Goal: Task Accomplishment & Management: Manage account settings

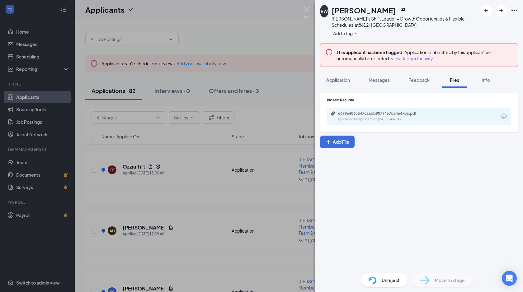
drag, startPoint x: 309, startPoint y: 39, endPoint x: 305, endPoint y: 39, distance: 3.7
click at [310, 39] on div "RW [PERSON_NAME] [PERSON_NAME]’s Shift Leader – Growth Opportunities & Flexible…" at bounding box center [261, 146] width 523 height 292
click at [310, 39] on div at bounding box center [298, 36] width 427 height 19
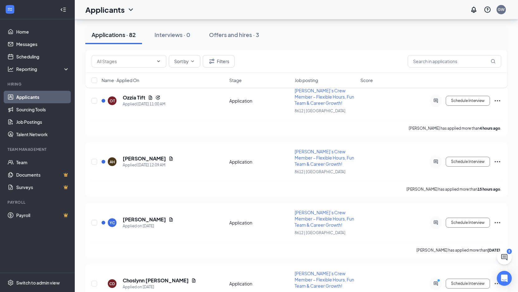
scroll to position [62, 0]
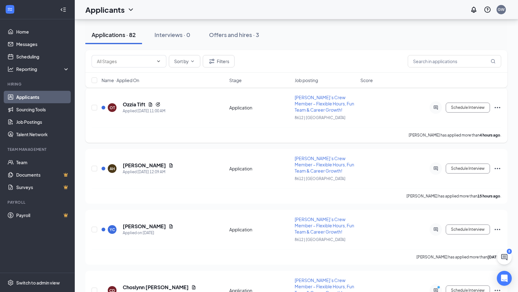
click at [306, 104] on span "[PERSON_NAME]’s Crew Member – Flexible Hours, Fun Team & Career Growth!" at bounding box center [324, 104] width 59 height 18
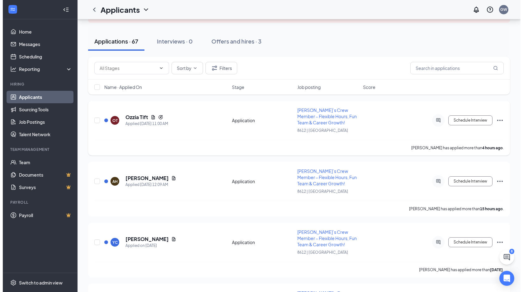
scroll to position [93, 0]
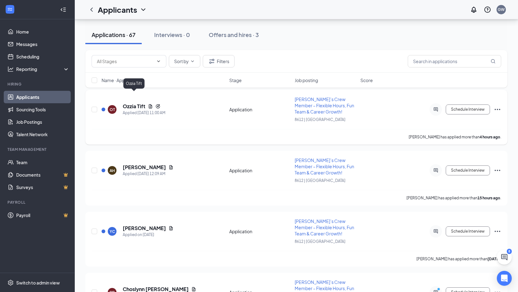
click at [138, 103] on h5 "Ozzia Tift" at bounding box center [134, 106] width 23 height 7
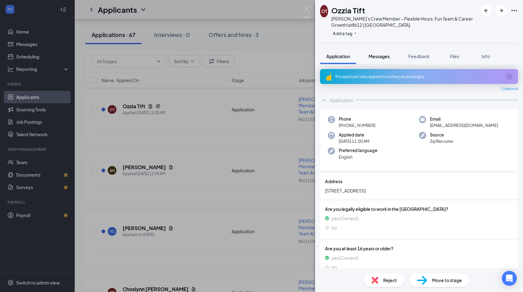
click at [380, 58] on span "Messages" at bounding box center [379, 57] width 21 height 6
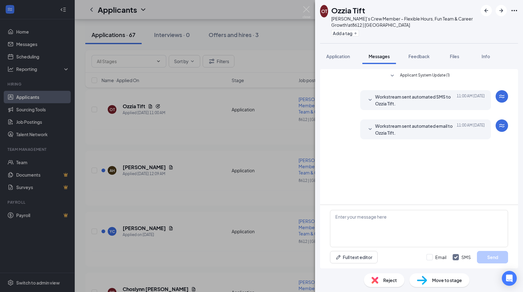
click at [174, 194] on div "OT [PERSON_NAME] [PERSON_NAME]’s Crew Member – Flexible Hours, Fun Team & Caree…" at bounding box center [261, 146] width 523 height 292
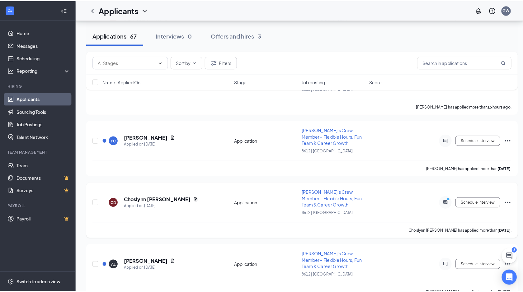
scroll to position [280, 0]
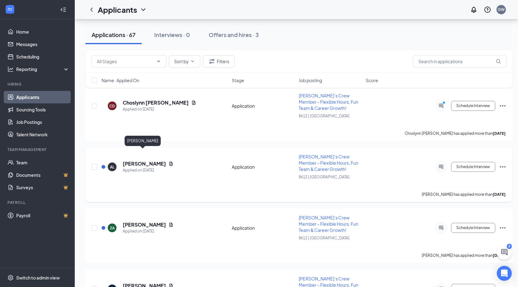
click at [145, 160] on h5 "[PERSON_NAME]" at bounding box center [144, 163] width 43 height 7
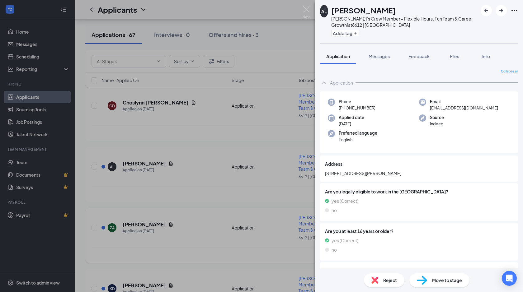
drag, startPoint x: 265, startPoint y: 142, endPoint x: 205, endPoint y: 210, distance: 90.0
click at [264, 144] on div "AL [PERSON_NAME] [PERSON_NAME]’s Crew Member – Flexible Hours, Fun Team & Caree…" at bounding box center [261, 146] width 523 height 292
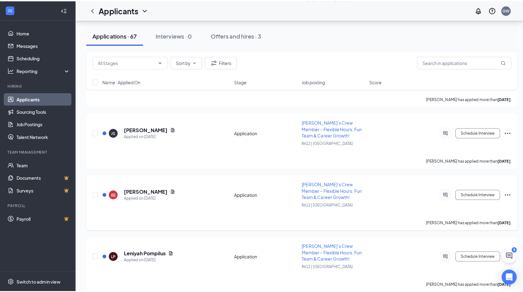
scroll to position [623, 0]
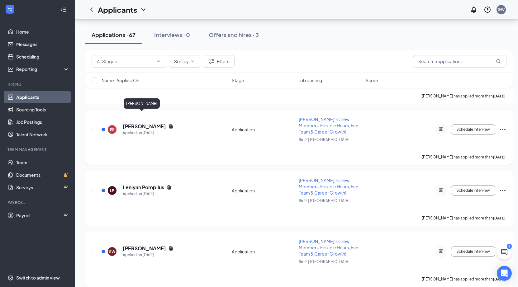
click at [139, 123] on h5 "[PERSON_NAME]" at bounding box center [144, 126] width 43 height 7
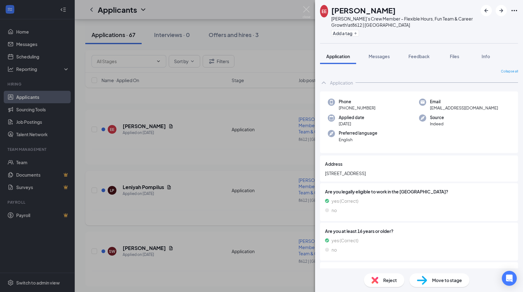
click at [204, 178] on div "EE [PERSON_NAME] [PERSON_NAME]’s Crew Member – Flexible Hours, Fun Team & Caree…" at bounding box center [261, 146] width 523 height 292
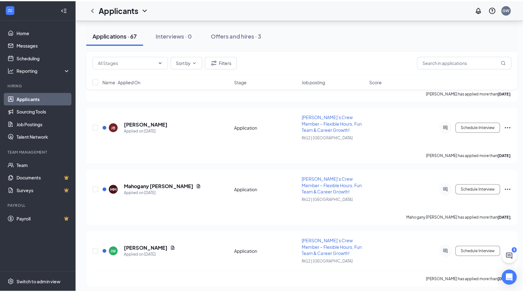
scroll to position [1059, 0]
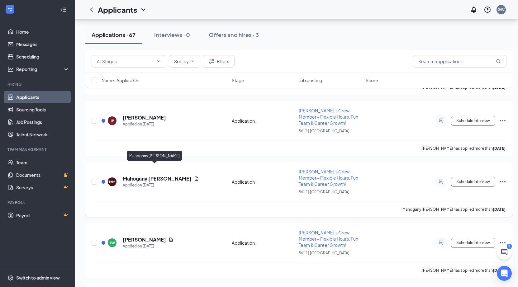
click at [153, 175] on h5 "Mahogany [PERSON_NAME]" at bounding box center [157, 178] width 69 height 7
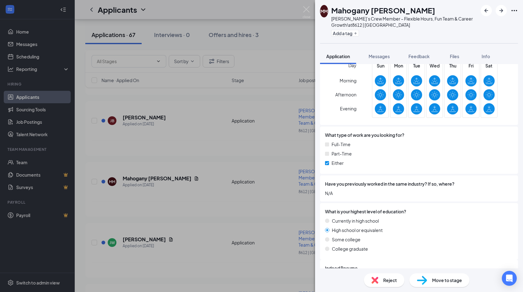
scroll to position [244, 0]
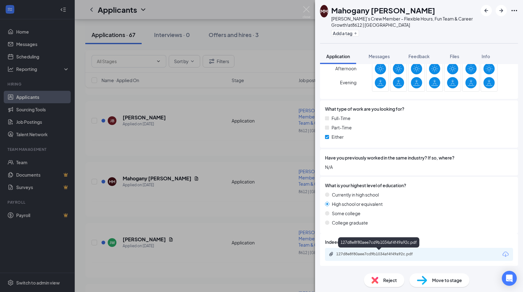
click at [376, 253] on div "127d8e8f80aee7cd9b1034af4f49a92c.pdf" at bounding box center [379, 254] width 87 height 5
